Goal: Navigation & Orientation: Find specific page/section

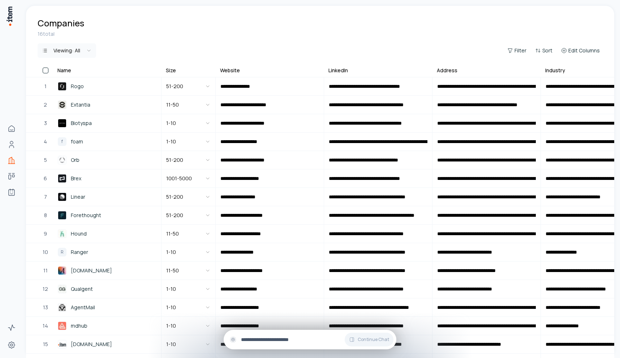
click at [279, 338] on input "text" at bounding box center [316, 340] width 150 height 8
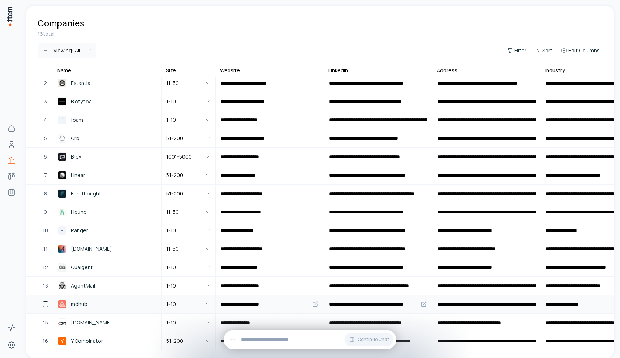
scroll to position [48, 0]
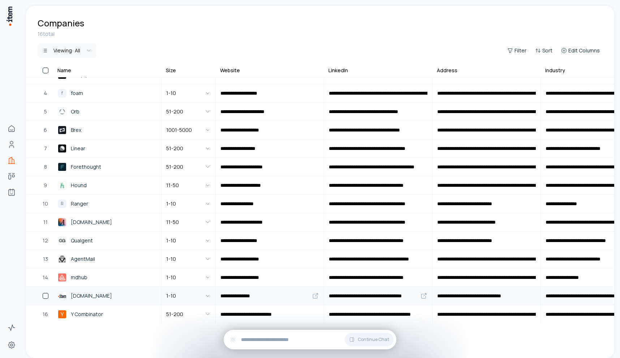
click at [89, 295] on span "[DOMAIN_NAME]" at bounding box center [91, 296] width 41 height 8
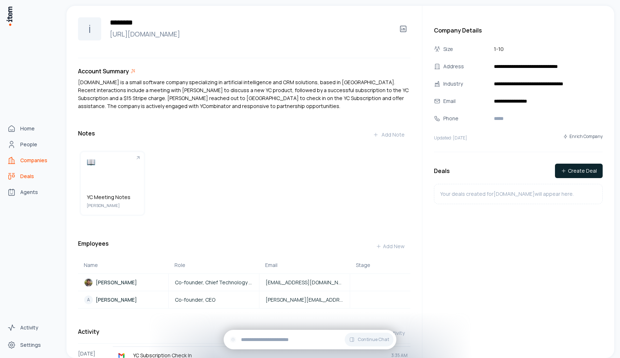
click at [29, 179] on span "Deals" at bounding box center [27, 176] width 14 height 7
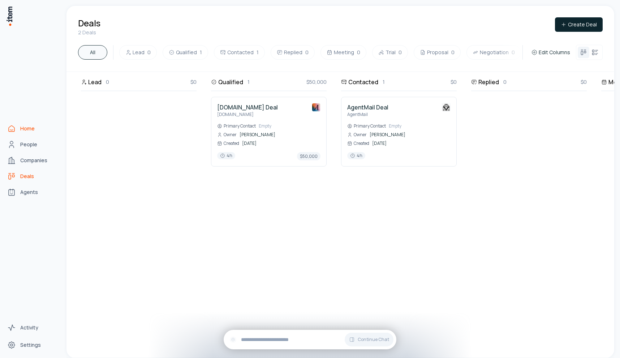
click at [23, 129] on span "Home" at bounding box center [27, 128] width 14 height 7
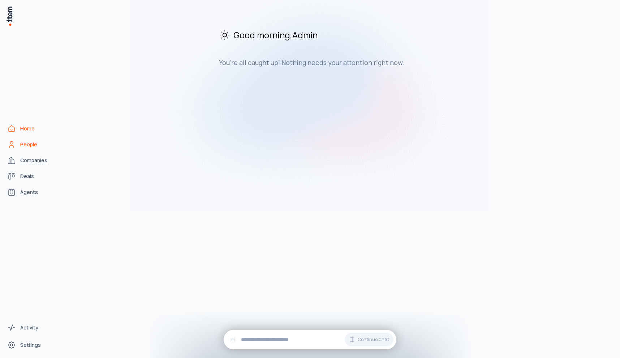
click at [23, 145] on span "People" at bounding box center [28, 144] width 17 height 7
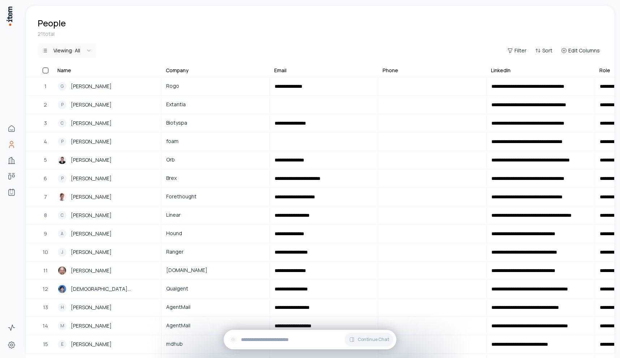
scroll to position [141, 0]
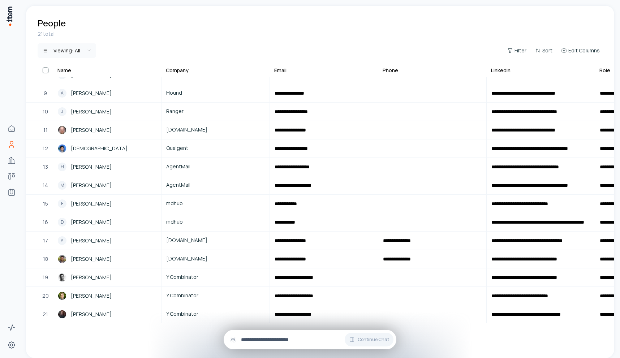
click at [273, 345] on div "Continue Chat" at bounding box center [310, 340] width 173 height 20
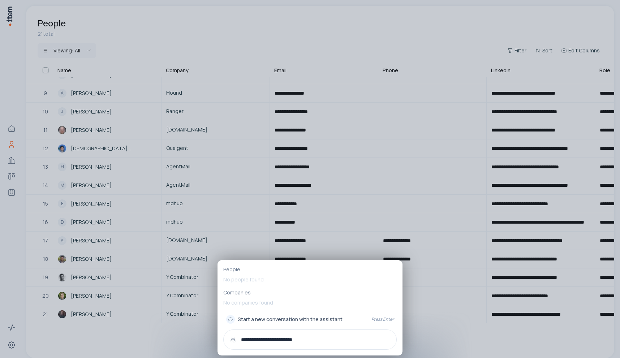
type input "**********"
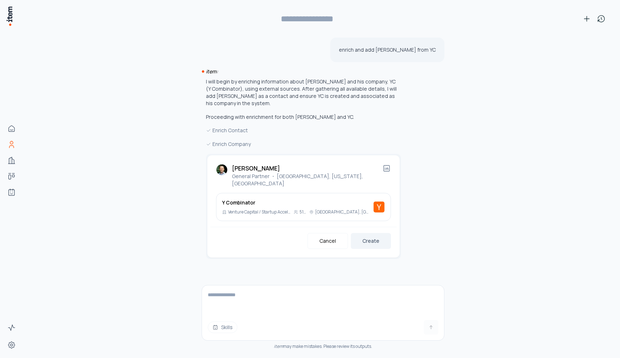
type input "**********"
click at [372, 236] on button "Create" at bounding box center [371, 241] width 40 height 16
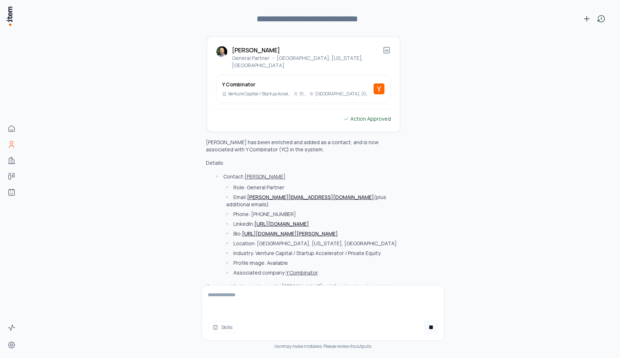
scroll to position [120, 0]
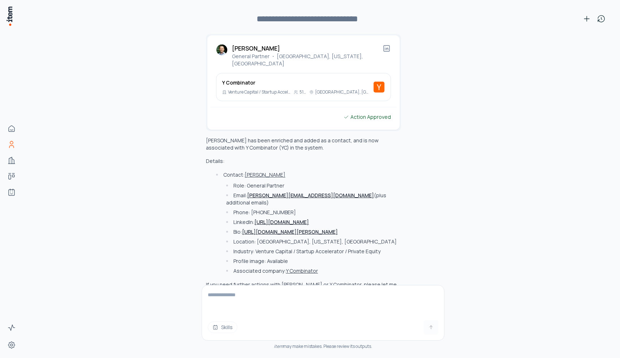
click at [290, 299] on textarea at bounding box center [323, 299] width 242 height 29
type textarea "**********"
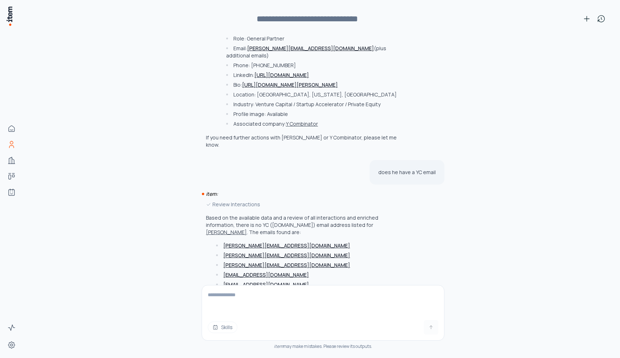
scroll to position [281, 0]
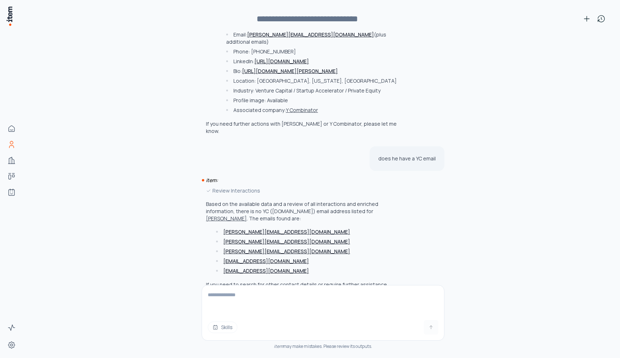
click at [322, 312] on textarea at bounding box center [323, 299] width 242 height 29
type textarea "*****"
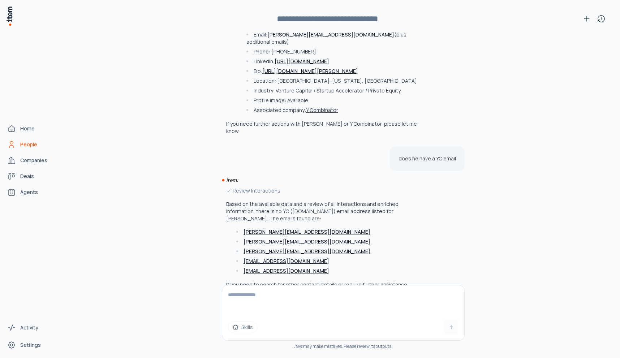
click at [22, 145] on span "People" at bounding box center [28, 144] width 17 height 7
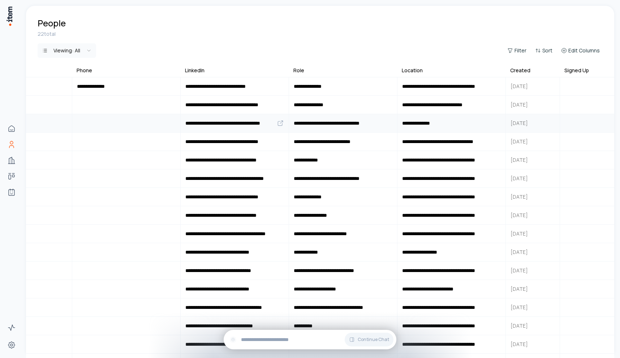
scroll to position [0, 0]
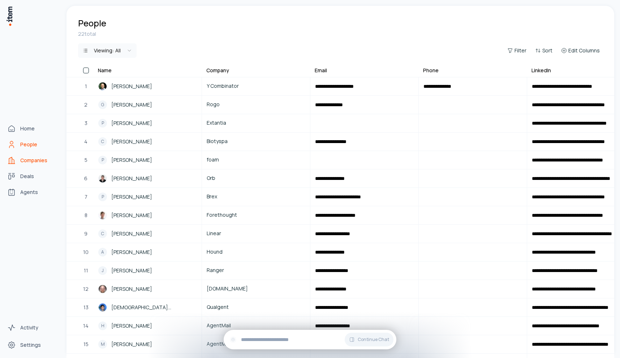
click at [17, 163] on link "Companies" at bounding box center [31, 160] width 55 height 14
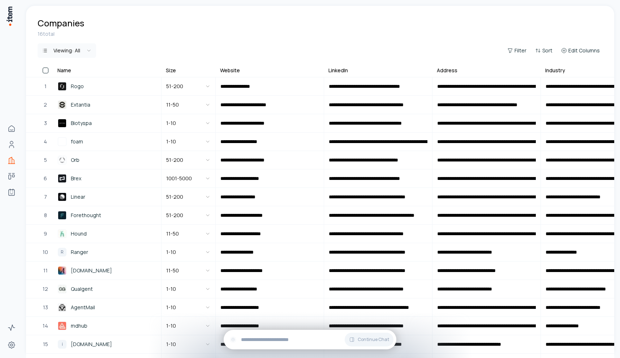
scroll to position [48, 0]
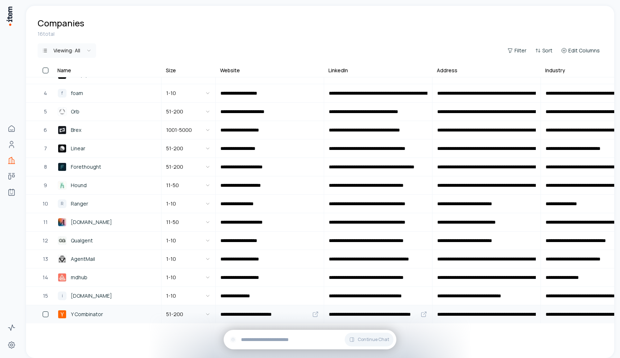
click at [86, 320] on link "Y Combinator" at bounding box center [106, 314] width 107 height 17
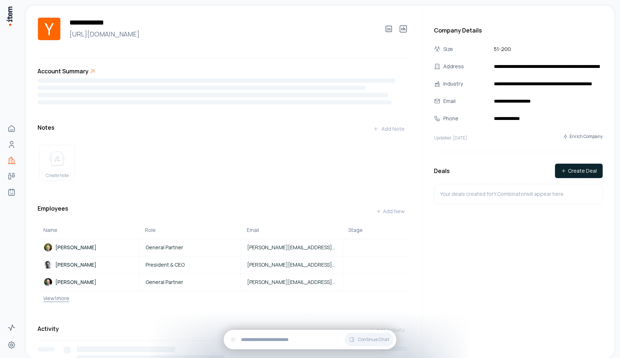
click at [59, 299] on button "View 1 more" at bounding box center [54, 298] width 32 height 14
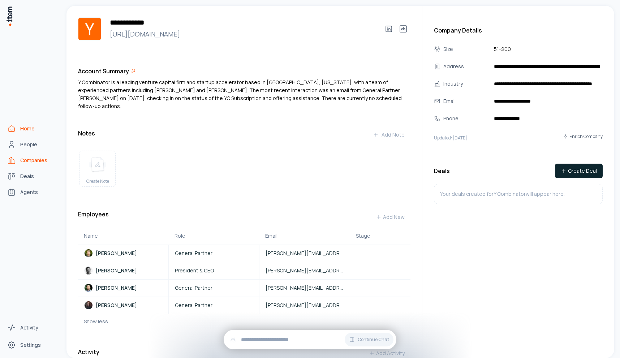
click at [20, 133] on link "Home" at bounding box center [31, 128] width 55 height 14
